Goal: Information Seeking & Learning: Learn about a topic

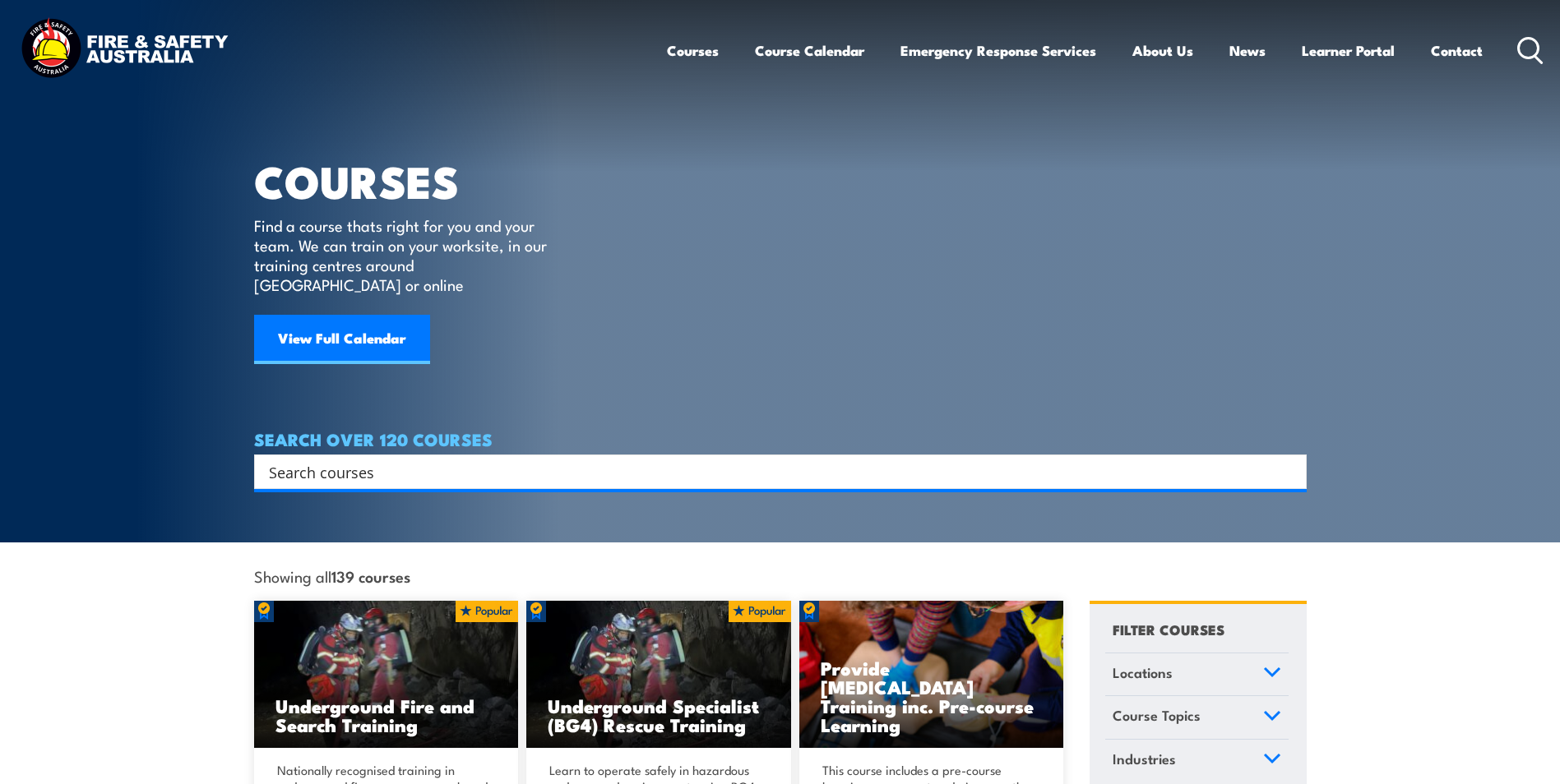
click at [297, 460] on input "Search input" at bounding box center [769, 472] width 1001 height 24
type input "fire extinguisher"
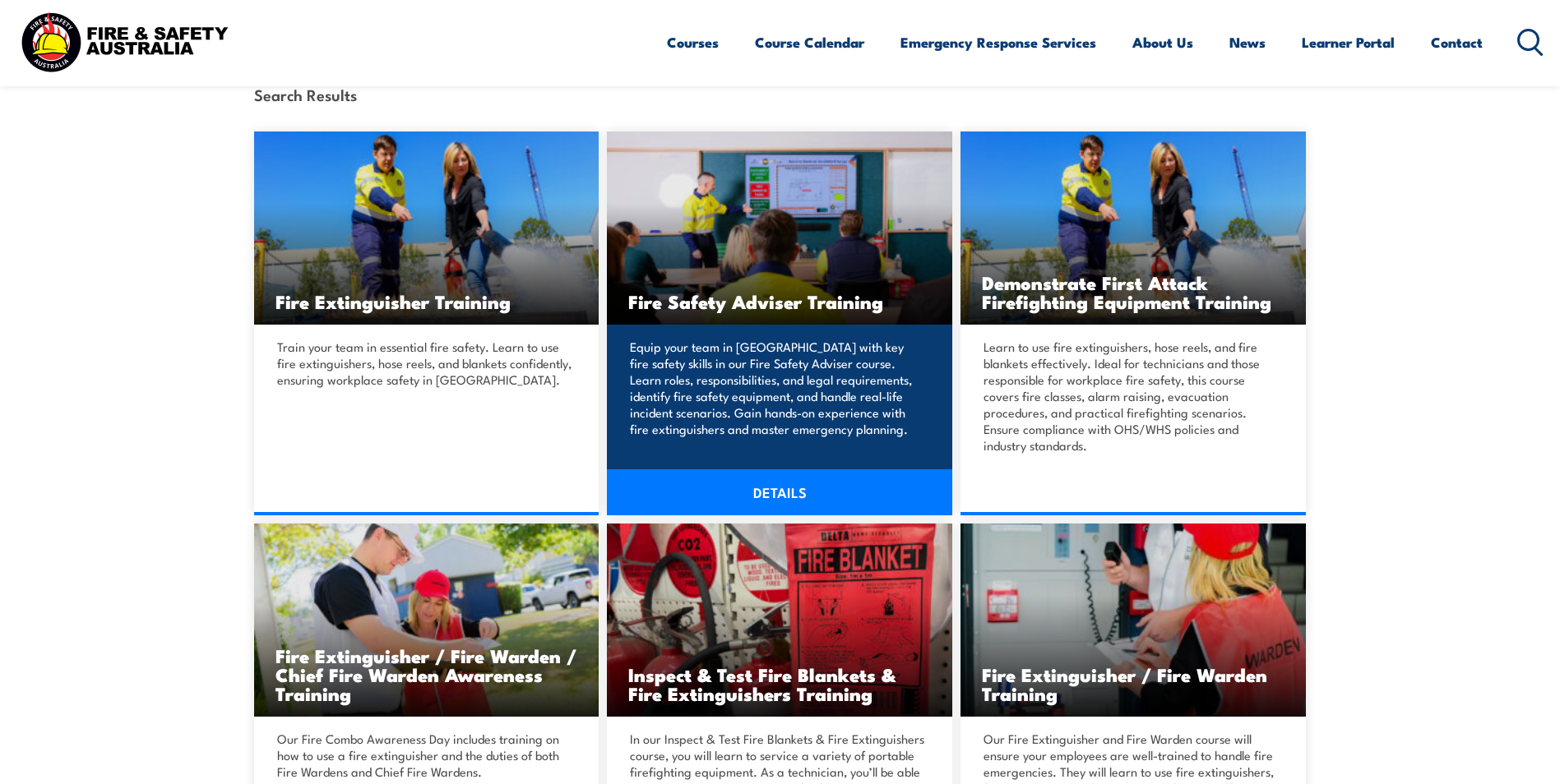
scroll to position [411, 0]
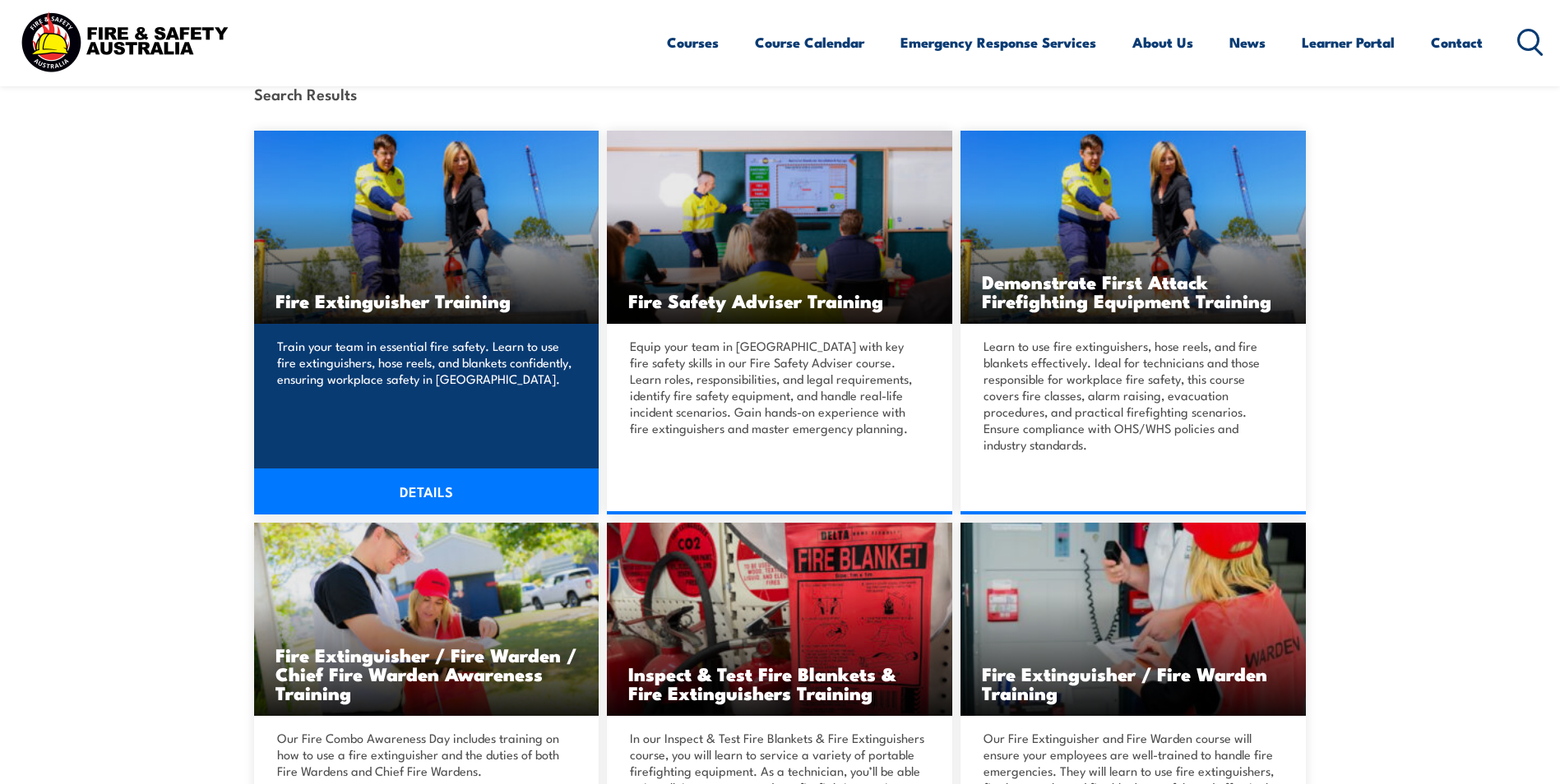
click at [463, 331] on div "Train your team in essential fire safety. Learn to use fire extinguishers, hose…" at bounding box center [426, 386] width 345 height 125
click at [431, 497] on link "DETAILS" at bounding box center [426, 491] width 345 height 46
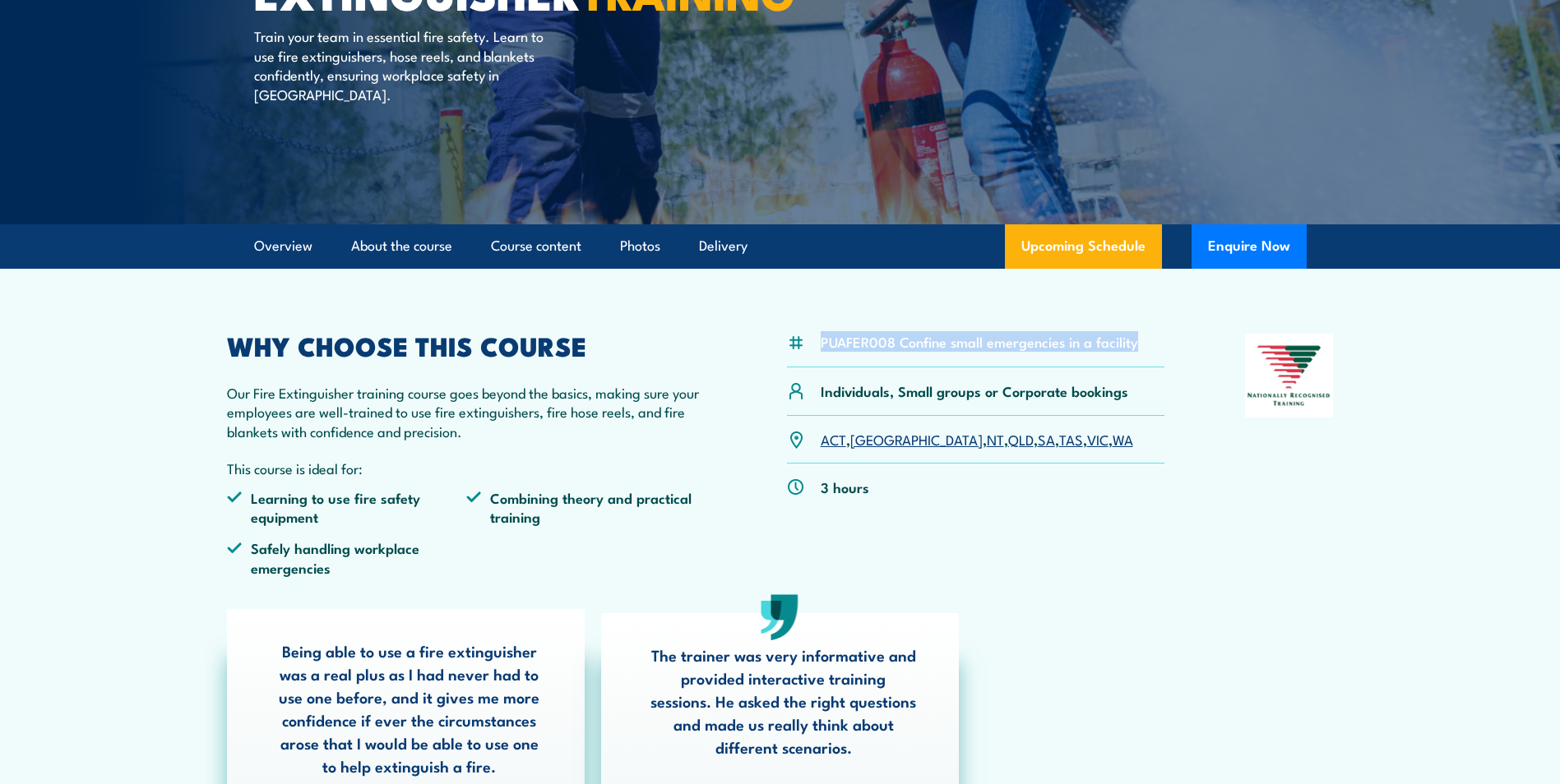
drag, startPoint x: 1139, startPoint y: 342, endPoint x: 779, endPoint y: 351, distance: 360.1
click at [779, 351] on div "PUAFER008 Confine small emergencies in a facility Individuals, Small groups or …" at bounding box center [780, 461] width 1107 height 255
copy div "PUAFER008 Confine small emergencies in a facility"
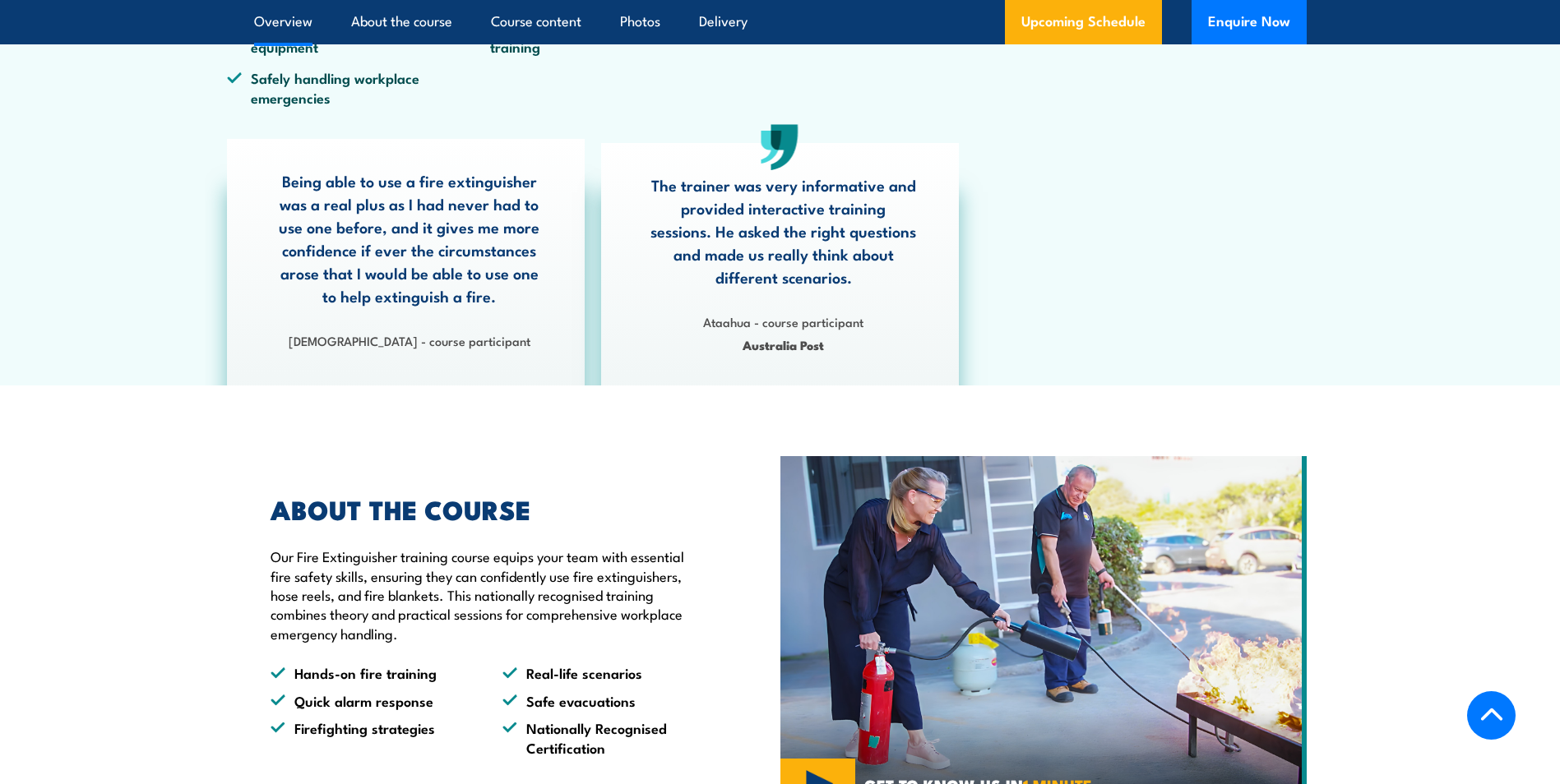
scroll to position [987, 0]
